Goal: Check status: Check status

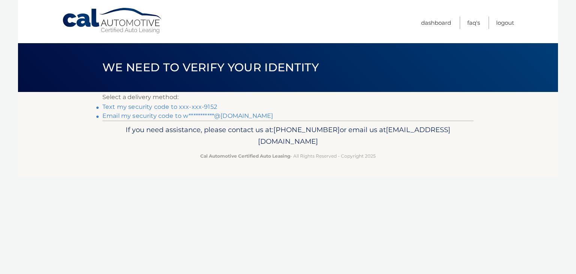
click at [172, 117] on link "**********" at bounding box center [187, 115] width 171 height 7
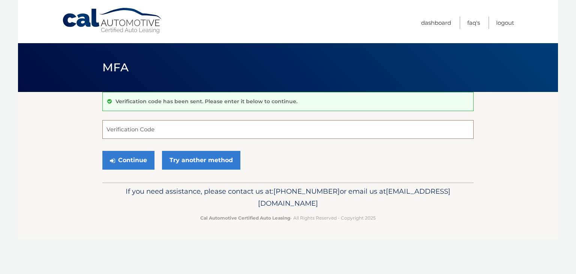
click at [161, 123] on input "Verification Code" at bounding box center [287, 129] width 371 height 19
paste input "419445"
type input "419445"
click at [146, 162] on button "Continue" at bounding box center [128, 160] width 52 height 19
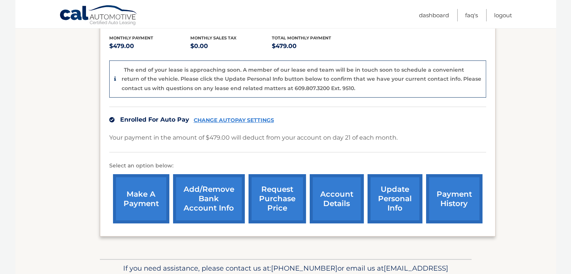
scroll to position [188, 0]
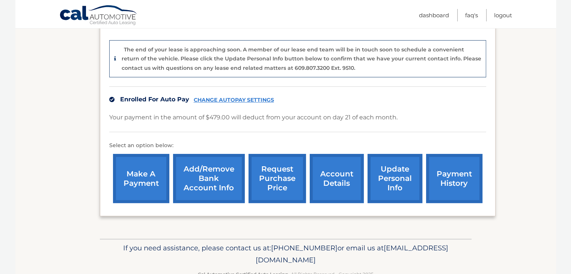
click at [340, 168] on link "account details" at bounding box center [337, 178] width 54 height 49
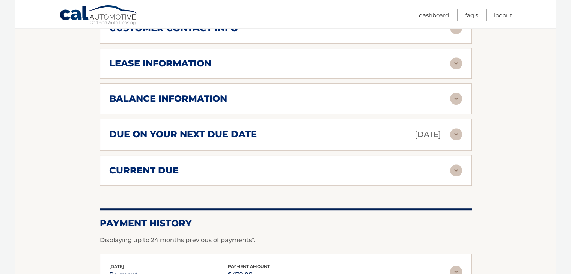
scroll to position [413, 0]
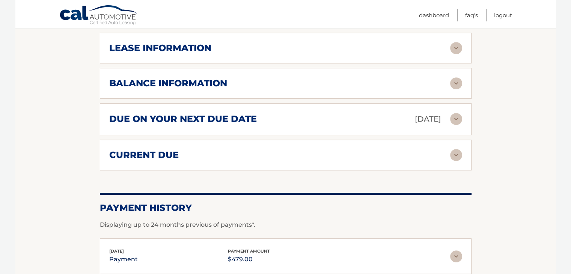
click at [260, 156] on div "current due" at bounding box center [279, 154] width 341 height 11
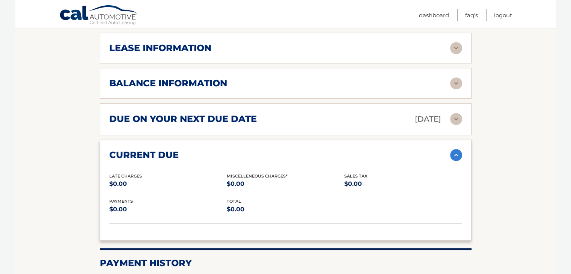
click at [248, 122] on h2 "due on your next due date" at bounding box center [182, 118] width 147 height 11
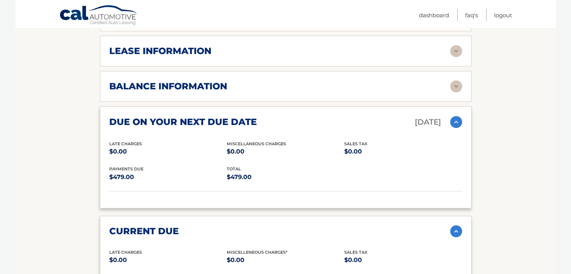
scroll to position [390, 0]
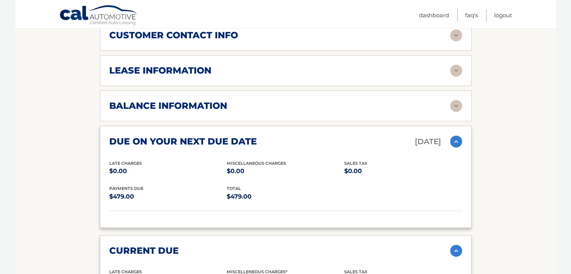
click at [229, 75] on div "lease information" at bounding box center [279, 70] width 341 height 11
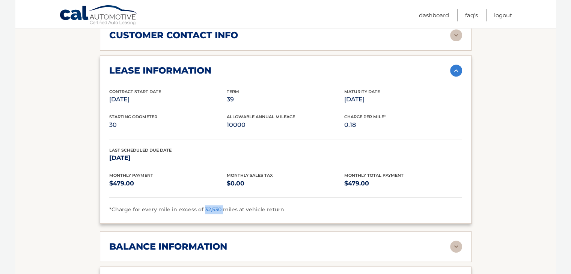
drag, startPoint x: 201, startPoint y: 209, endPoint x: 219, endPoint y: 209, distance: 18.4
click at [219, 209] on span "*Charge for every mile in excess of 32,530 miles at vehicle return" at bounding box center [196, 209] width 175 height 7
click at [237, 209] on span "*Charge for every mile in excess of 32,530 miles at vehicle return" at bounding box center [196, 209] width 175 height 7
click at [455, 68] on img at bounding box center [456, 71] width 12 height 12
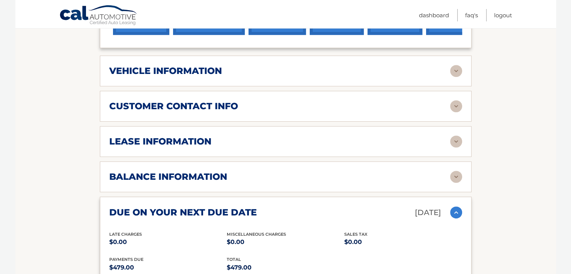
scroll to position [315, 0]
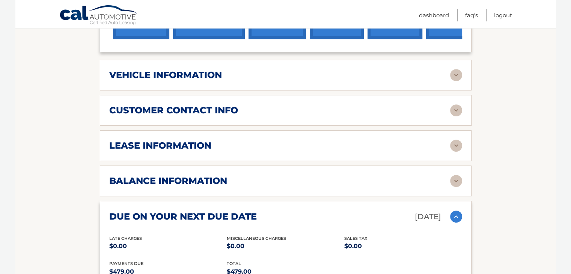
click at [297, 74] on div "vehicle information" at bounding box center [279, 74] width 341 height 11
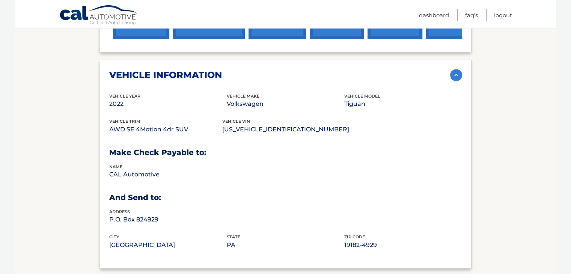
click at [307, 76] on div "vehicle information" at bounding box center [279, 74] width 341 height 11
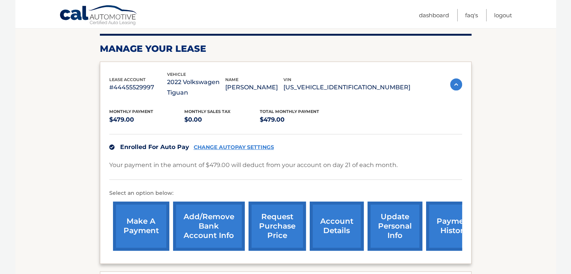
scroll to position [90, 0]
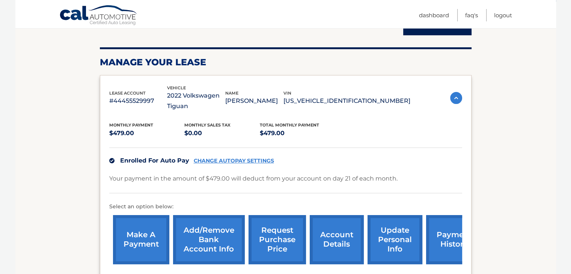
click at [454, 99] on img at bounding box center [456, 98] width 12 height 12
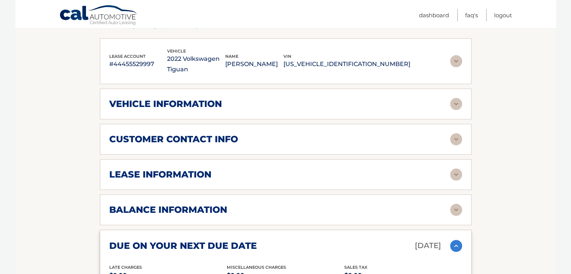
scroll to position [165, 0]
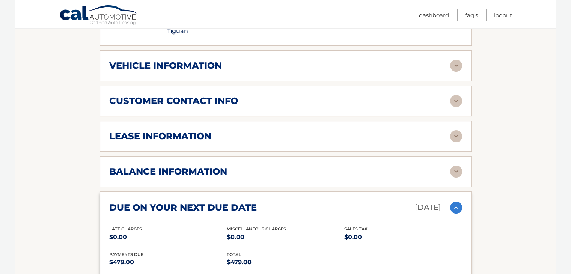
click at [240, 64] on div "vehicle information" at bounding box center [279, 65] width 341 height 11
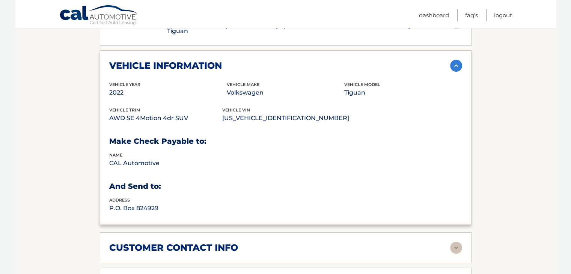
click at [240, 64] on div "vehicle information" at bounding box center [279, 65] width 341 height 11
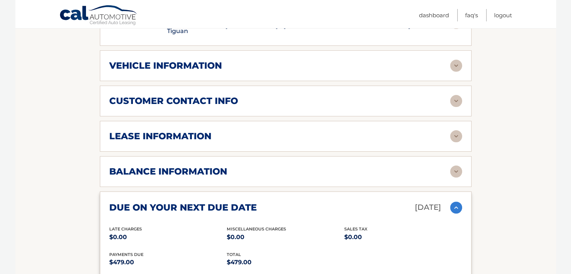
click at [212, 131] on div "lease information" at bounding box center [279, 136] width 341 height 11
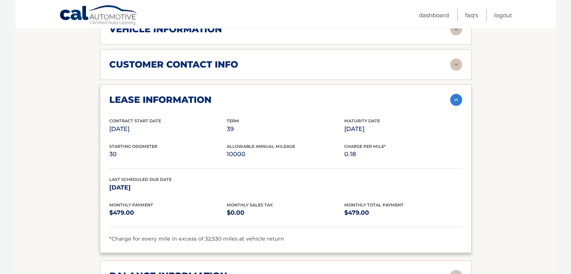
scroll to position [203, 0]
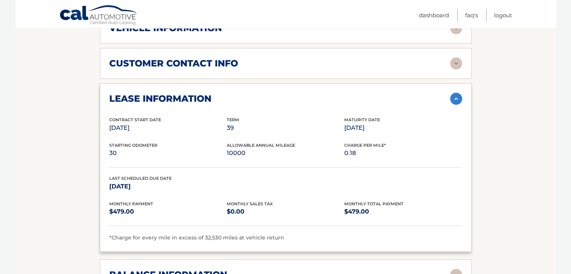
click at [239, 100] on div "lease information" at bounding box center [279, 98] width 341 height 11
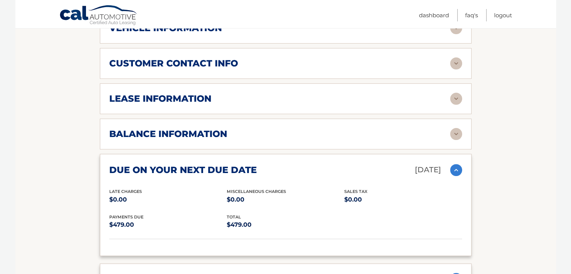
click at [240, 131] on div "balance information" at bounding box center [279, 133] width 341 height 11
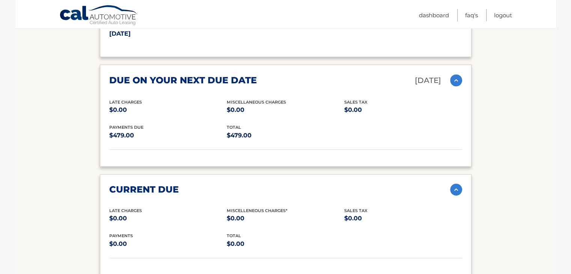
scroll to position [584, 0]
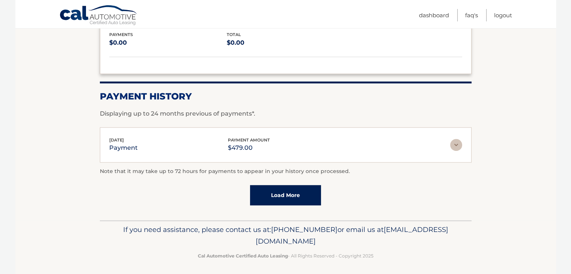
click at [272, 195] on link "Load More" at bounding box center [285, 195] width 71 height 20
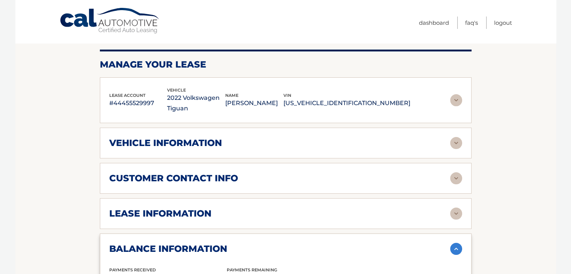
scroll to position [0, 0]
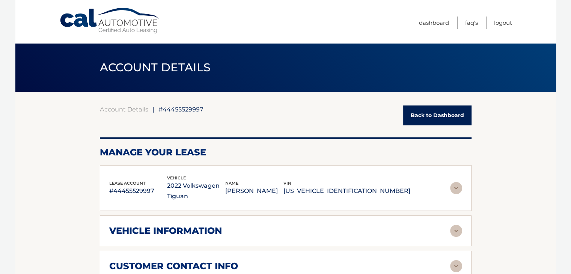
click at [416, 115] on link "Back to Dashboard" at bounding box center [437, 115] width 68 height 20
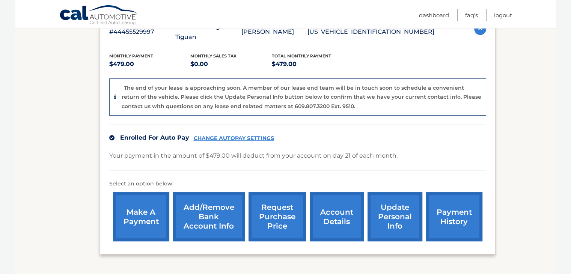
scroll to position [150, 0]
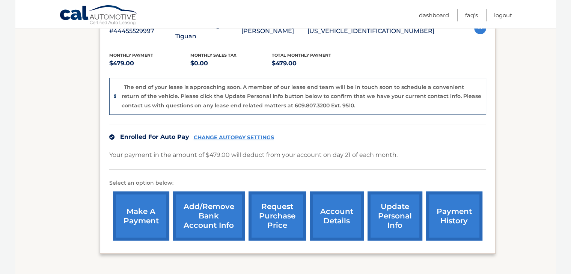
click at [335, 204] on link "account details" at bounding box center [337, 215] width 54 height 49
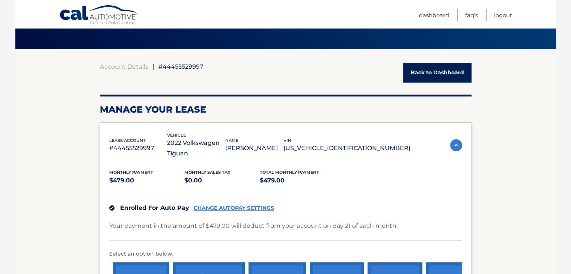
scroll to position [38, 0]
